Goal: Complete application form

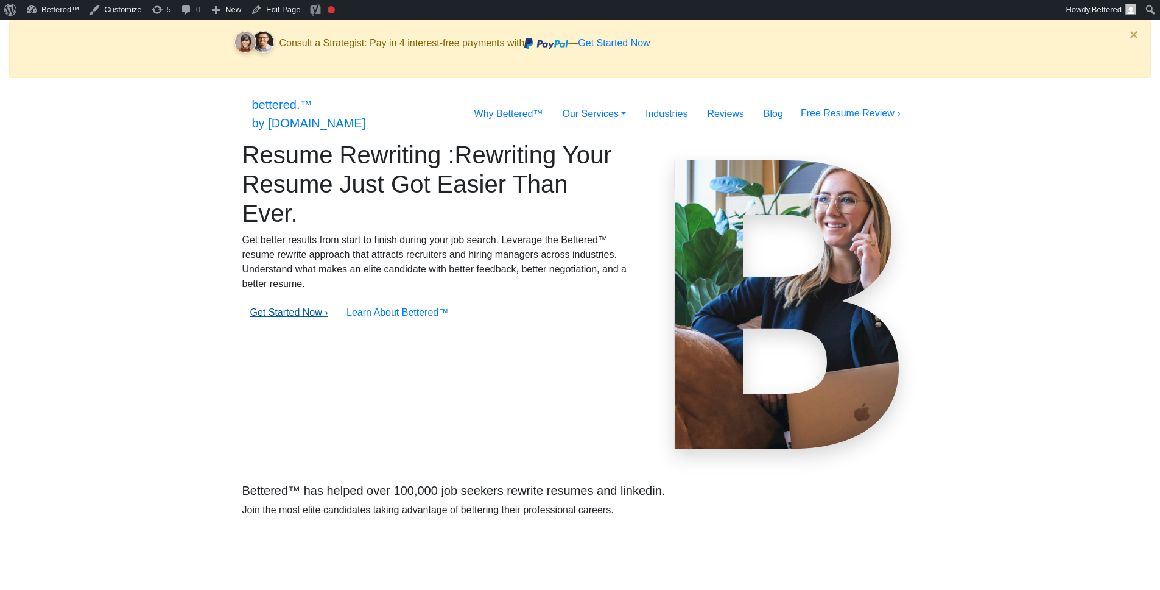
click at [322, 317] on link "Get Started Now ›" at bounding box center [289, 312] width 78 height 10
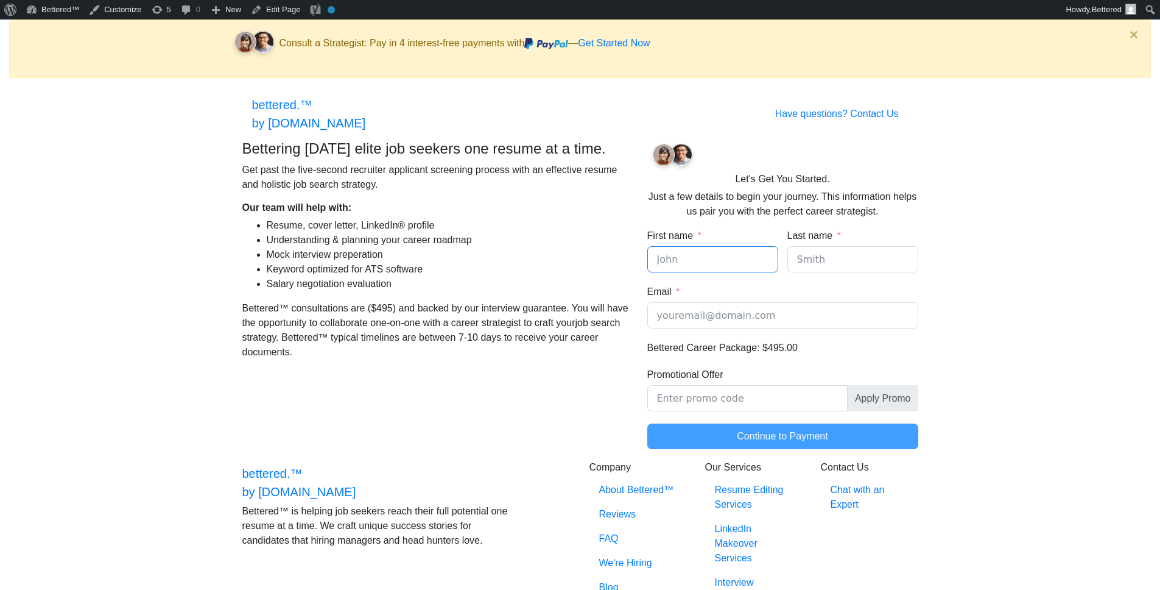
click at [674, 262] on input "First name" at bounding box center [712, 259] width 131 height 26
type input "test"
type input "j"
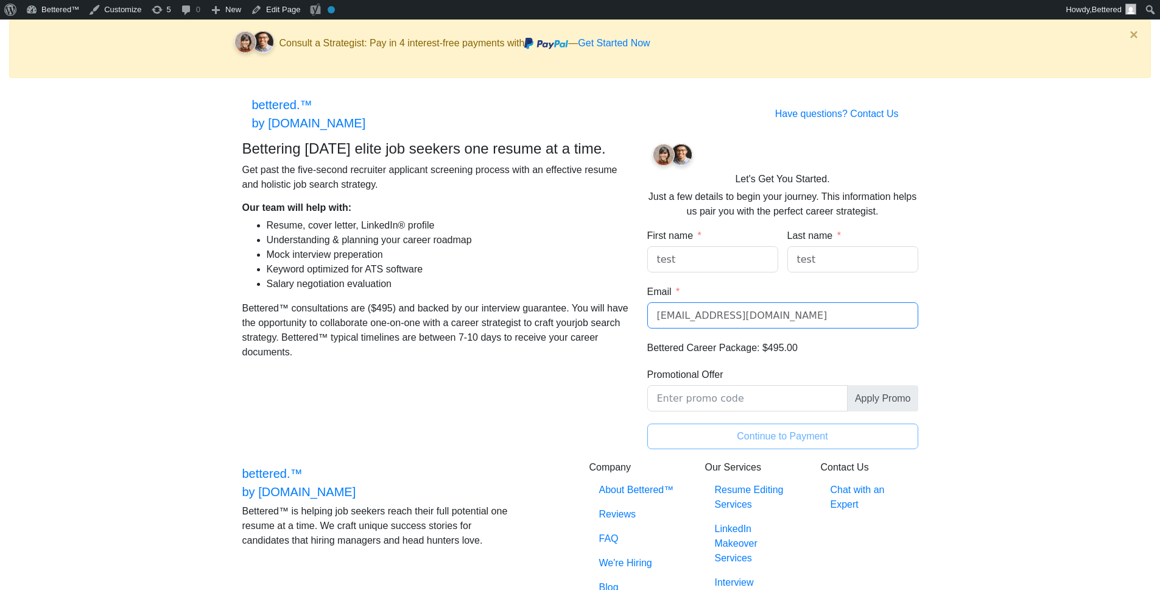
type input "test@tst.com"
click at [753, 443] on button "Continue to Payment" at bounding box center [782, 436] width 271 height 26
